Goal: Information Seeking & Learning: Stay updated

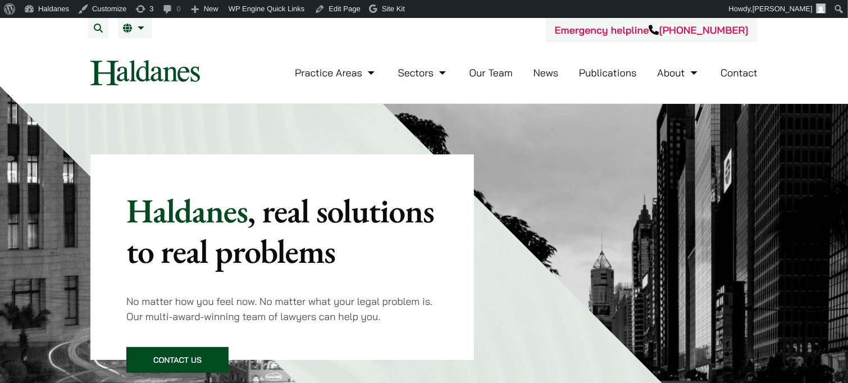
click at [553, 74] on link "News" at bounding box center [546, 72] width 25 height 13
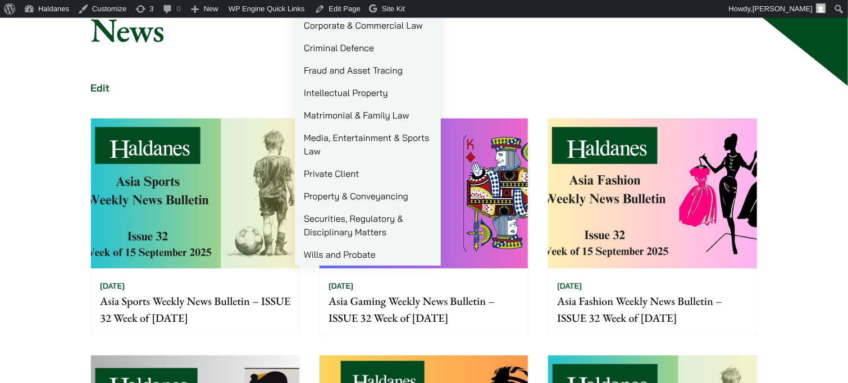
scroll to position [178, 0]
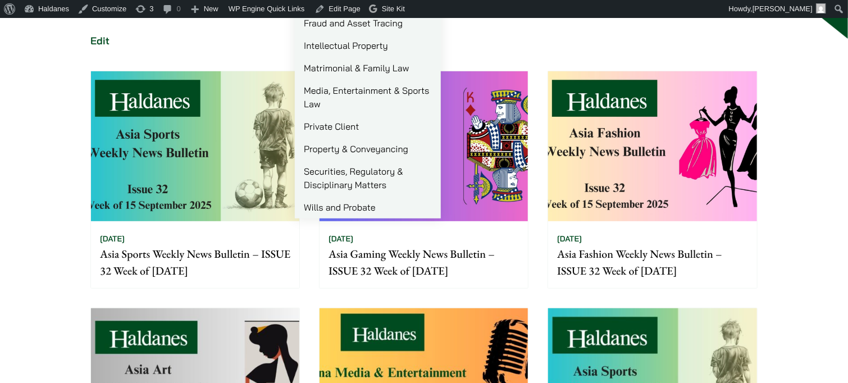
click at [142, 105] on img at bounding box center [195, 146] width 208 height 150
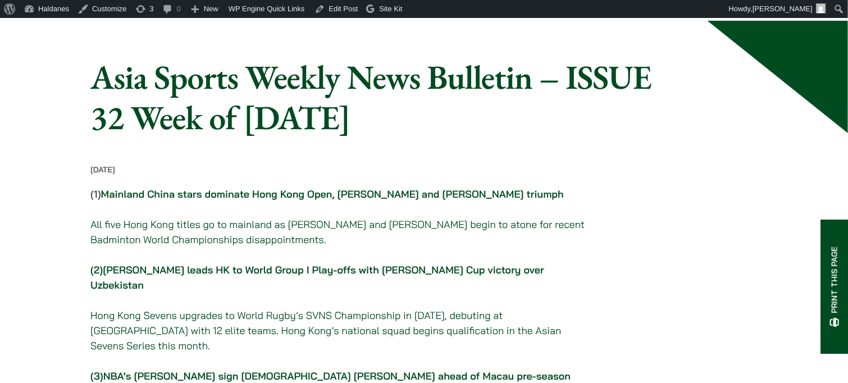
click at [242, 278] on link "Coleman Wong leads HK to World Group I Play-offs with Davis Cup victory over Uz…" at bounding box center [317, 277] width 454 height 28
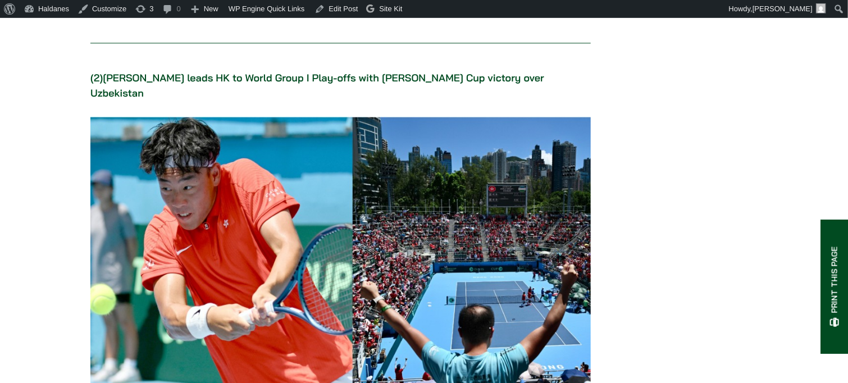
scroll to position [1361, 0]
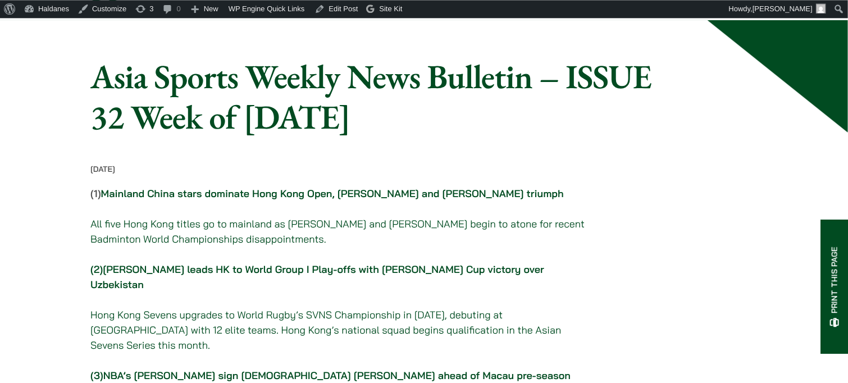
scroll to position [59, 0]
click at [276, 201] on link "Mainland China stars dominate Hong Kong Open, Wang Zhiyi and Li Shifeng triumph" at bounding box center [332, 194] width 463 height 13
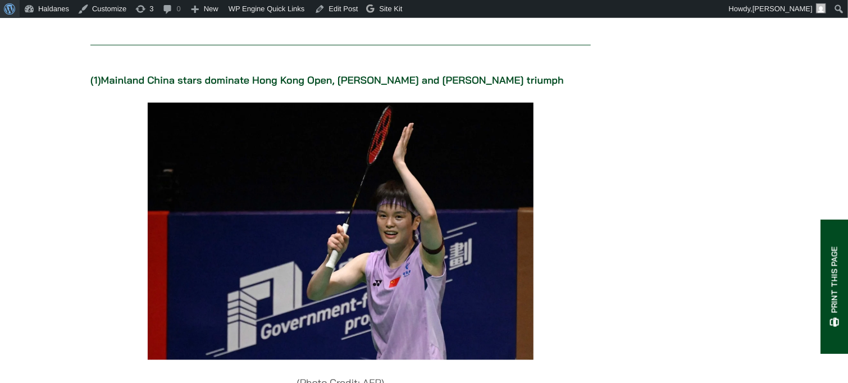
scroll to position [594, 0]
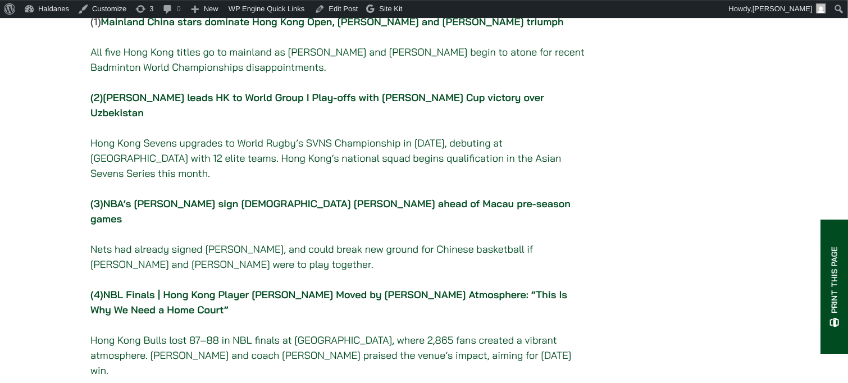
scroll to position [237, 0]
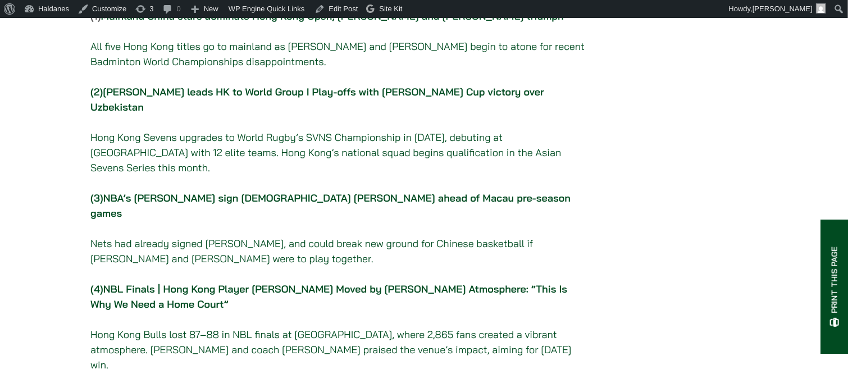
click at [333, 283] on link "NBL Finals | Hong Kong Player Ricky Yang Moved by Kai Tak Atmosphere: “This Is …" at bounding box center [328, 297] width 477 height 28
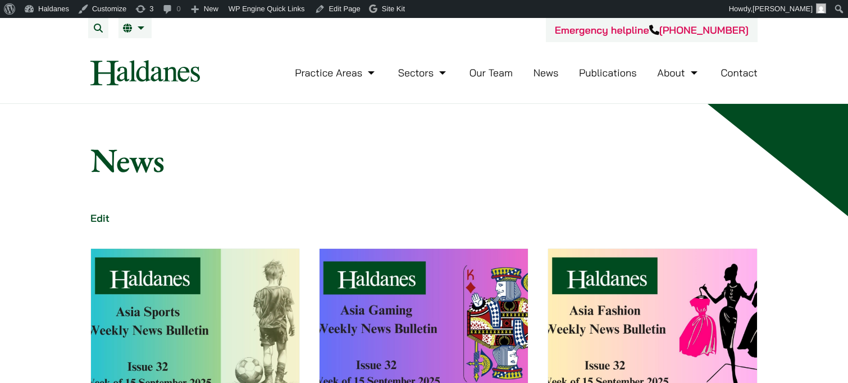
scroll to position [178, 0]
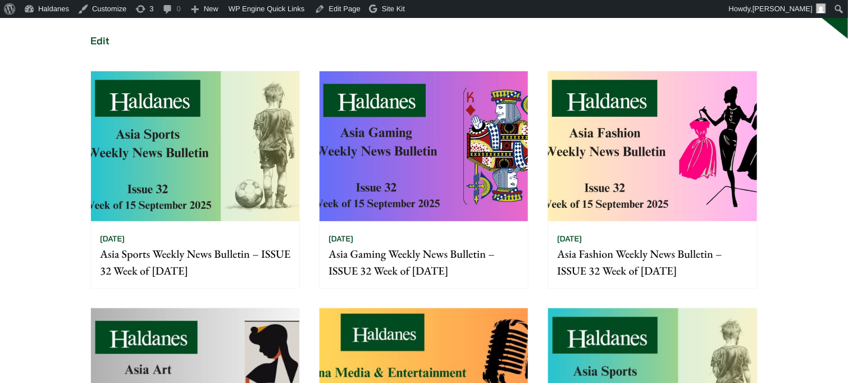
click at [370, 102] on img at bounding box center [424, 146] width 208 height 150
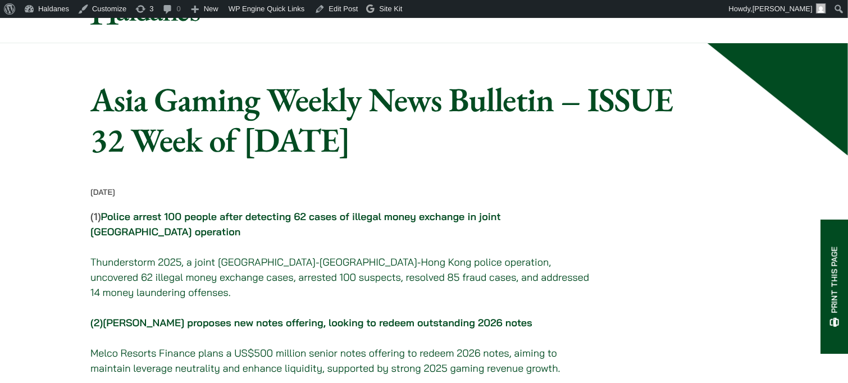
scroll to position [59, 0]
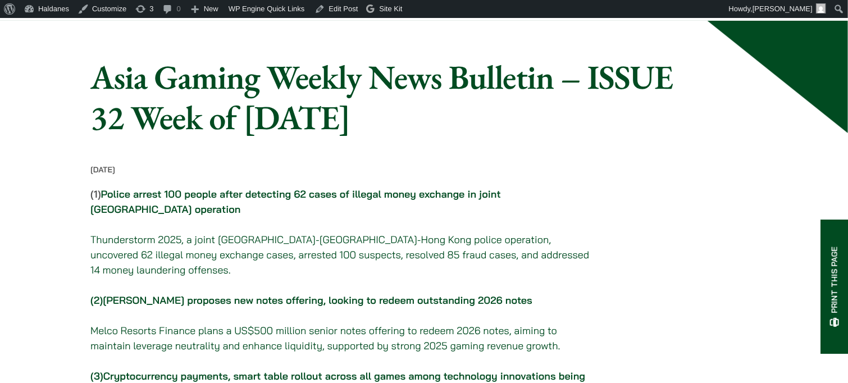
click at [306, 207] on link "Police arrest 100 people after detecting 62 cases of illegal money exchange in …" at bounding box center [295, 202] width 411 height 28
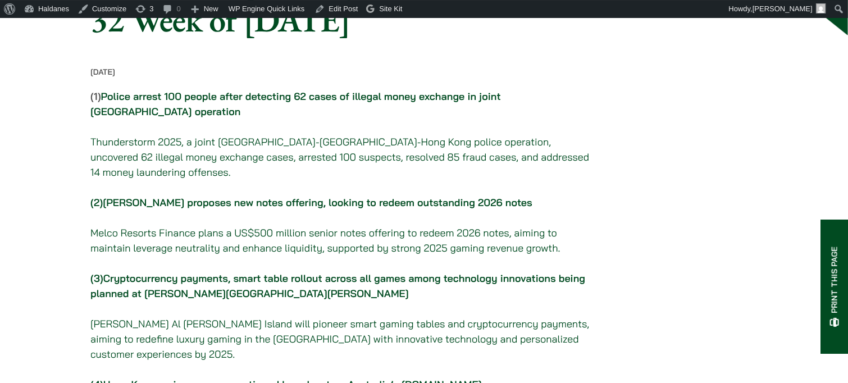
scroll to position [178, 0]
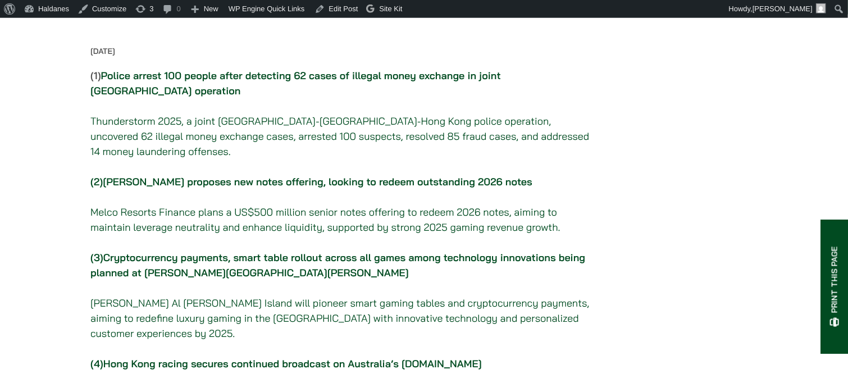
click at [293, 264] on link "Cryptocurrency payments, smart table rollout across all games among technology …" at bounding box center [337, 265] width 495 height 28
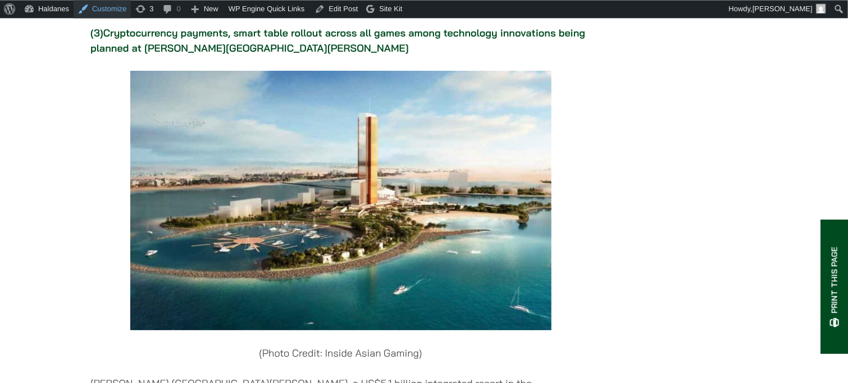
scroll to position [2062, 0]
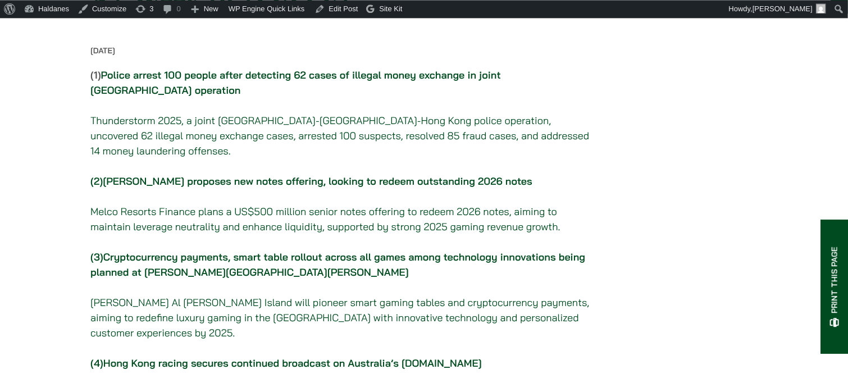
scroll to position [178, 0]
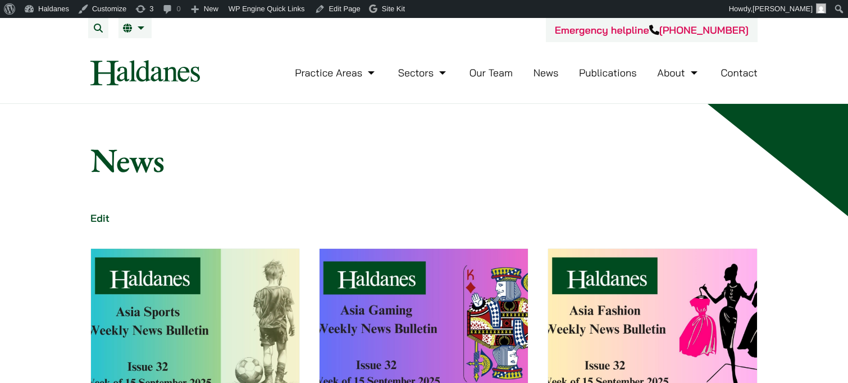
scroll to position [178, 0]
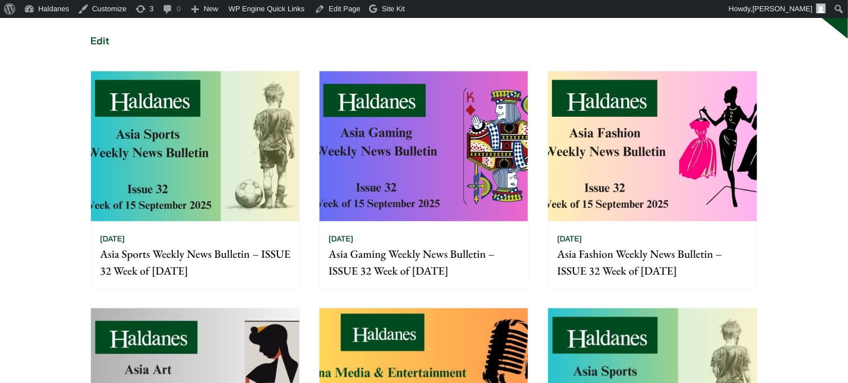
click at [651, 137] on img at bounding box center [652, 146] width 208 height 150
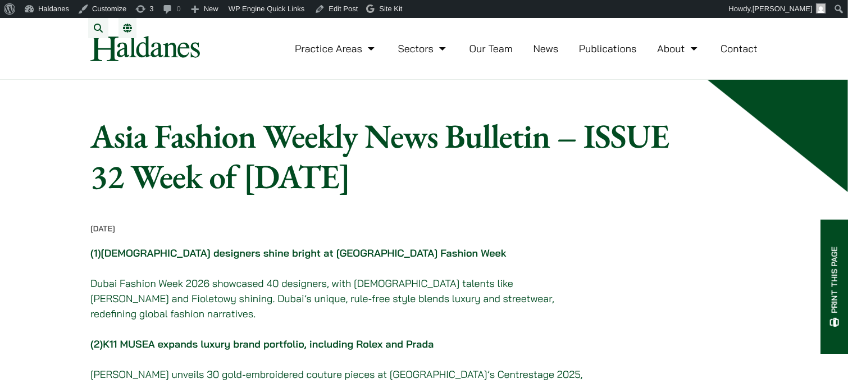
click at [295, 260] on link "[DEMOGRAPHIC_DATA] designers shine bright at [GEOGRAPHIC_DATA] Fashion Week" at bounding box center [304, 253] width 406 height 13
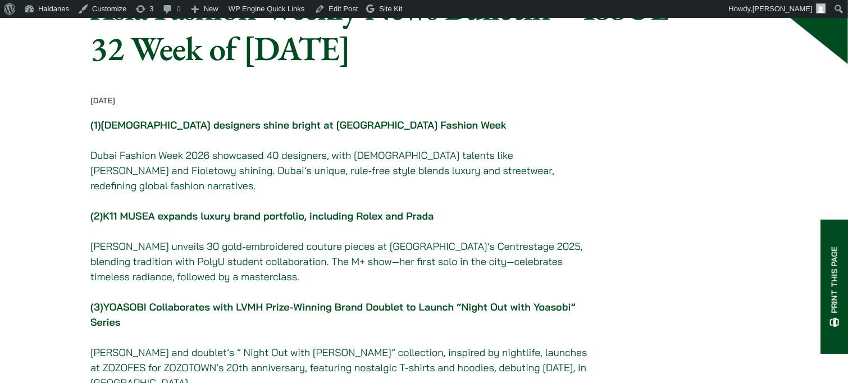
scroll to position [182, 0]
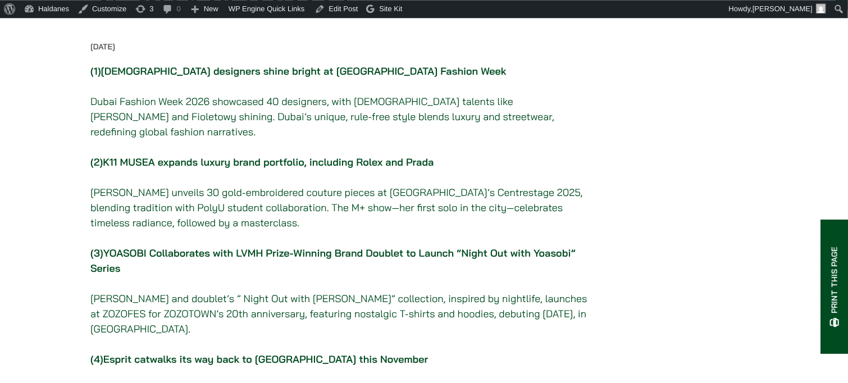
click at [247, 258] on link "YOASOBI Collaborates with LVMH Prize-Winning Brand Doublet to Launch “Night Out…" at bounding box center [332, 261] width 485 height 28
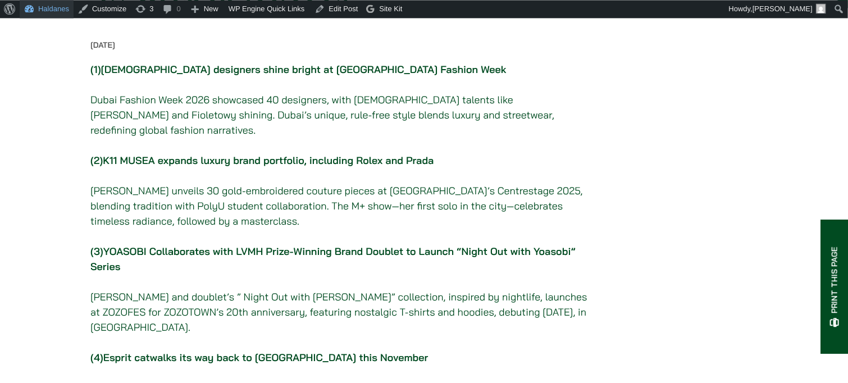
scroll to position [182, 0]
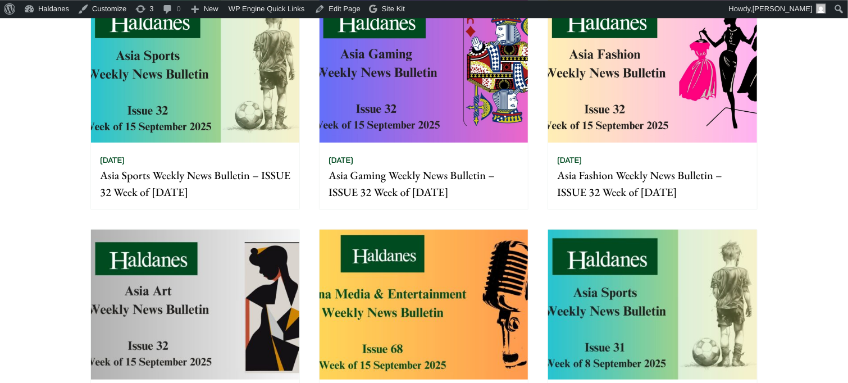
scroll to position [297, 0]
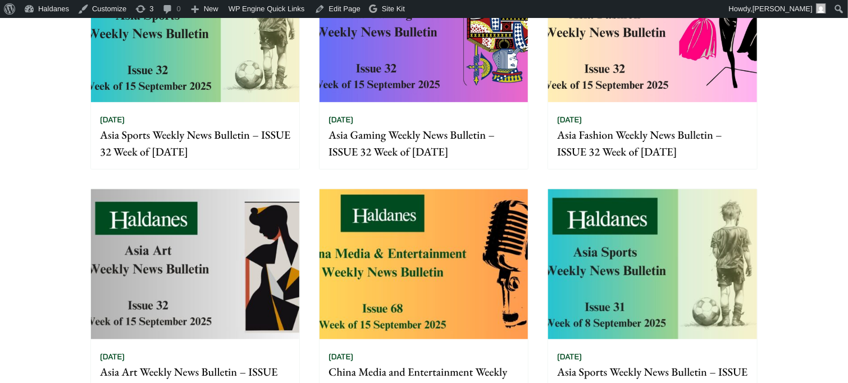
click at [272, 226] on img at bounding box center [195, 264] width 208 height 150
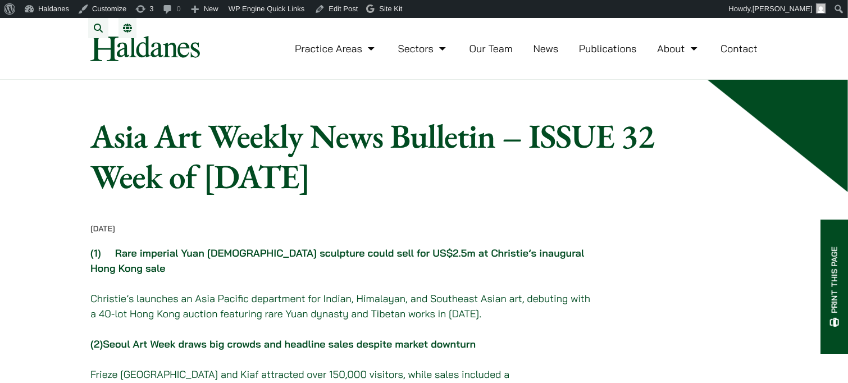
click at [271, 258] on link "Rare imperial Yuan buddhist sculpture could sell for US$2.5m at Christie’s inau…" at bounding box center [337, 261] width 494 height 28
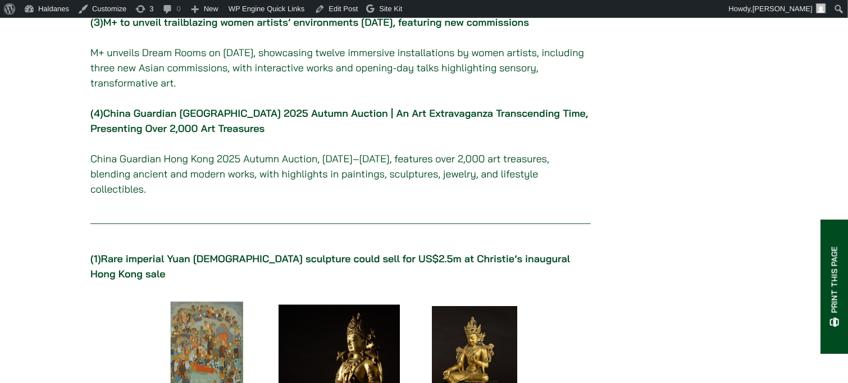
scroll to position [418, 0]
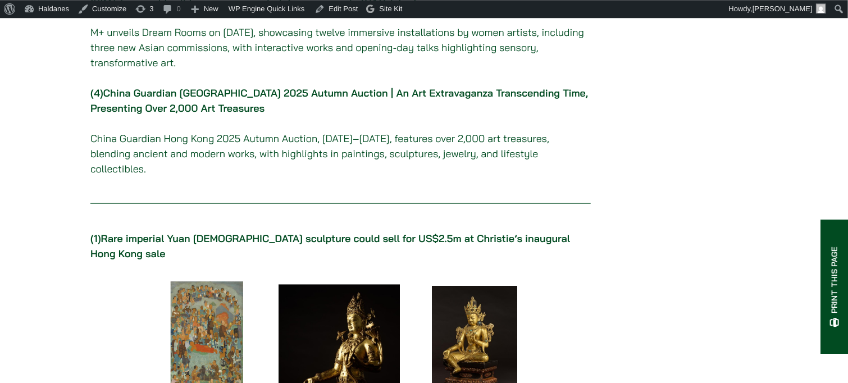
click at [282, 107] on link "China Guardian Hong Kong 2025 Autumn Auction | An Art Extravaganza Transcending…" at bounding box center [339, 101] width 498 height 28
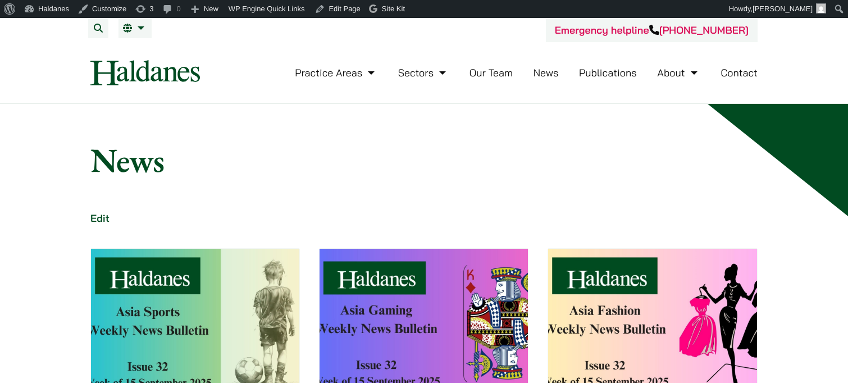
scroll to position [297, 0]
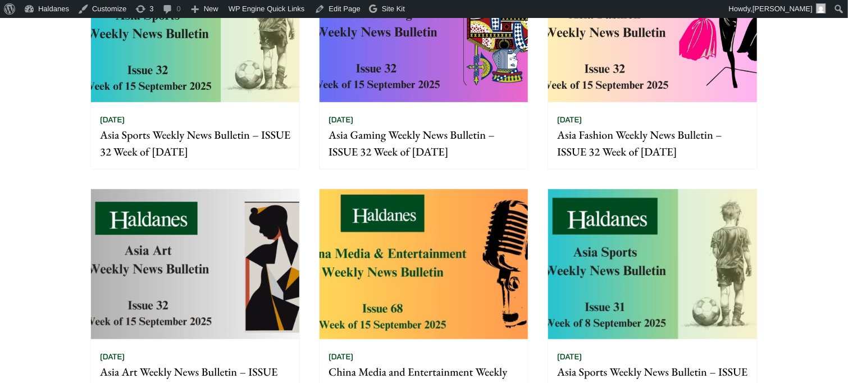
click at [457, 199] on img at bounding box center [424, 264] width 208 height 150
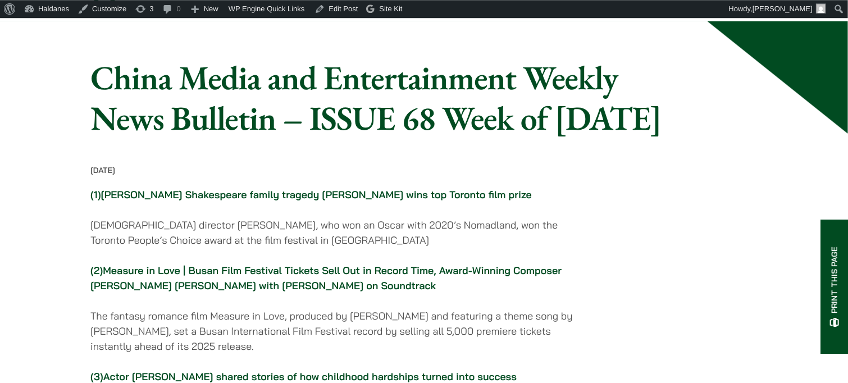
scroll to position [59, 0]
click at [296, 201] on link "[PERSON_NAME] Shakespeare family tragedy [PERSON_NAME] wins top Toronto film pr…" at bounding box center [316, 194] width 431 height 13
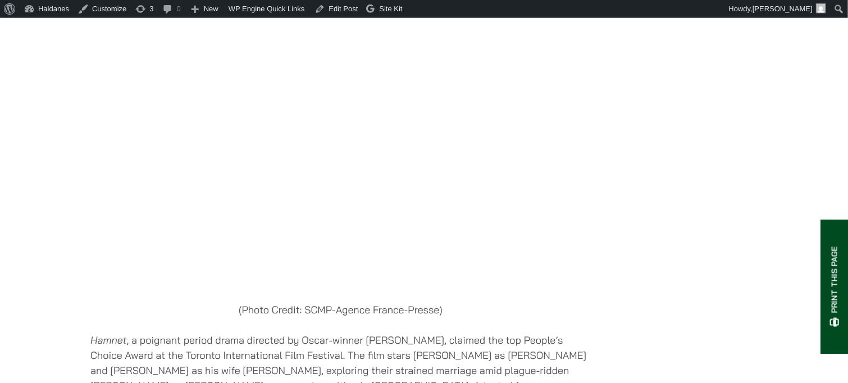
scroll to position [1423, 0]
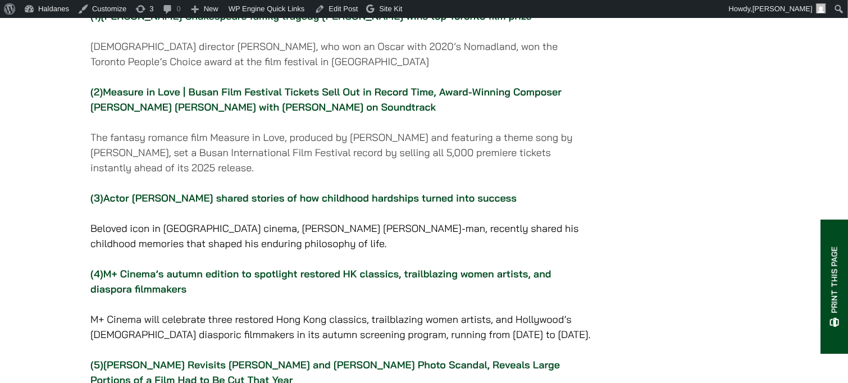
click at [221, 295] on link "M+ Cinema’s autumn edition to spotlight restored HK classics, trailblazing wome…" at bounding box center [320, 281] width 461 height 28
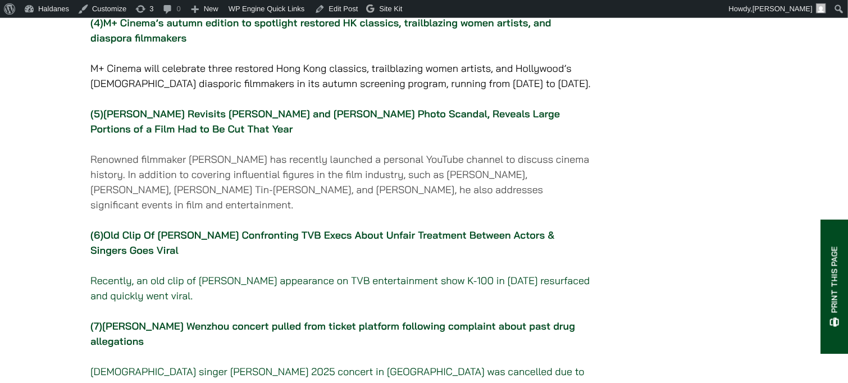
scroll to position [534, 0]
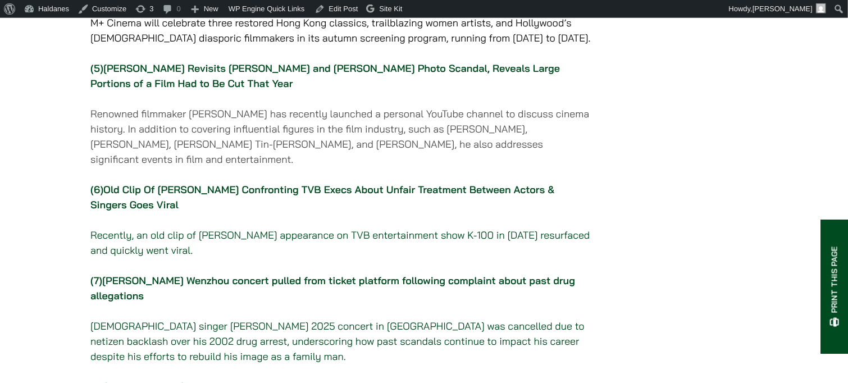
drag, startPoint x: 347, startPoint y: 217, endPoint x: 347, endPoint y: 224, distance: 6.7
click at [347, 217] on p "(6) Old Clip Of [PERSON_NAME] Confronting TVB Execs About Unfair Treatment Betw…" at bounding box center [340, 220] width 501 height 76
click at [347, 211] on link "Old Clip Of [PERSON_NAME] Confronting TVB Execs About Unfair Treatment Between …" at bounding box center [322, 197] width 465 height 28
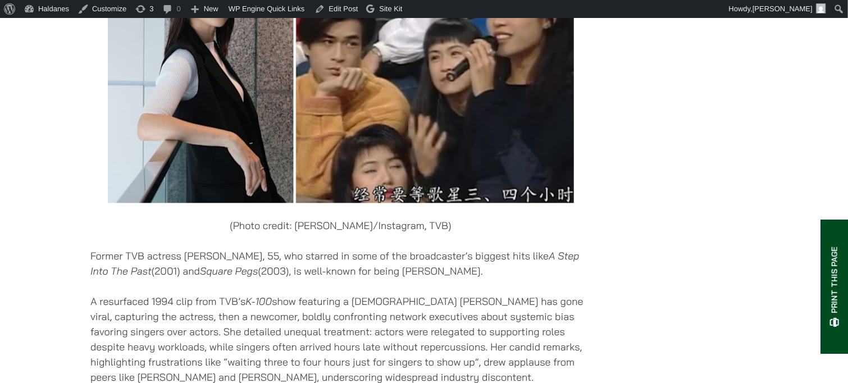
scroll to position [5344, 0]
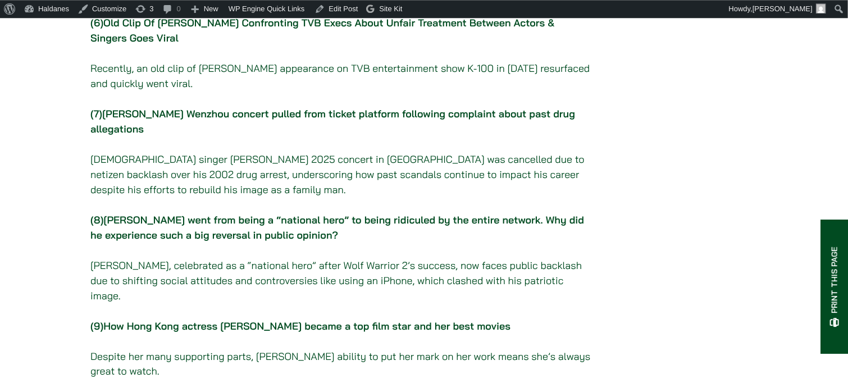
scroll to position [712, 0]
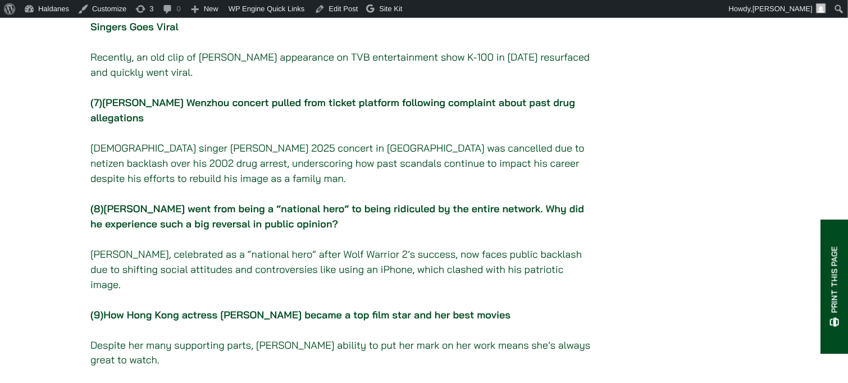
click at [286, 321] on link "How Hong Kong actress [PERSON_NAME] became a top film star and her best movies" at bounding box center [306, 314] width 407 height 13
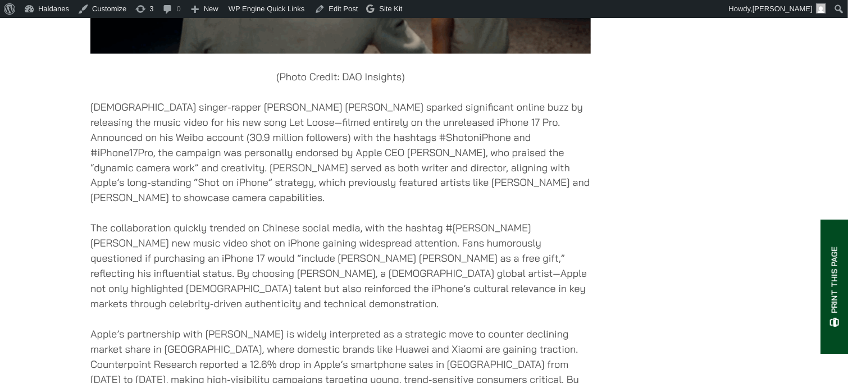
scroll to position [9438, 0]
